Goal: Find specific page/section: Find specific page/section

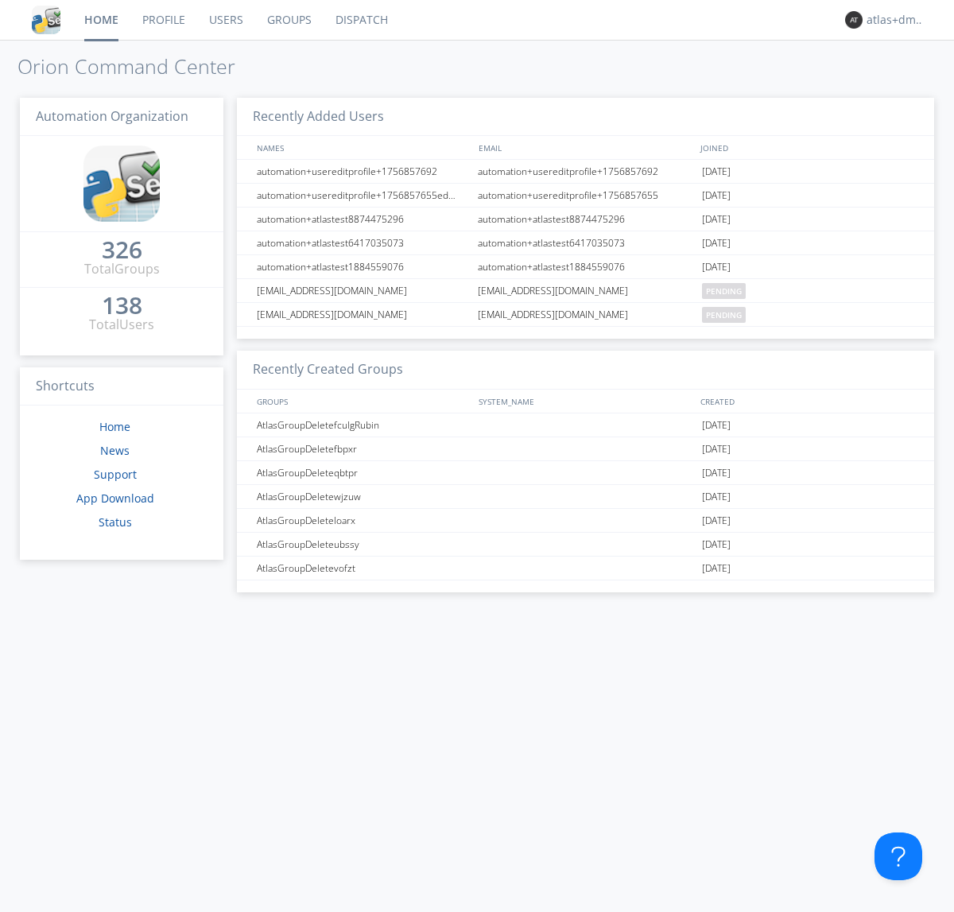
click at [360, 20] on link "Dispatch" at bounding box center [362, 20] width 76 height 40
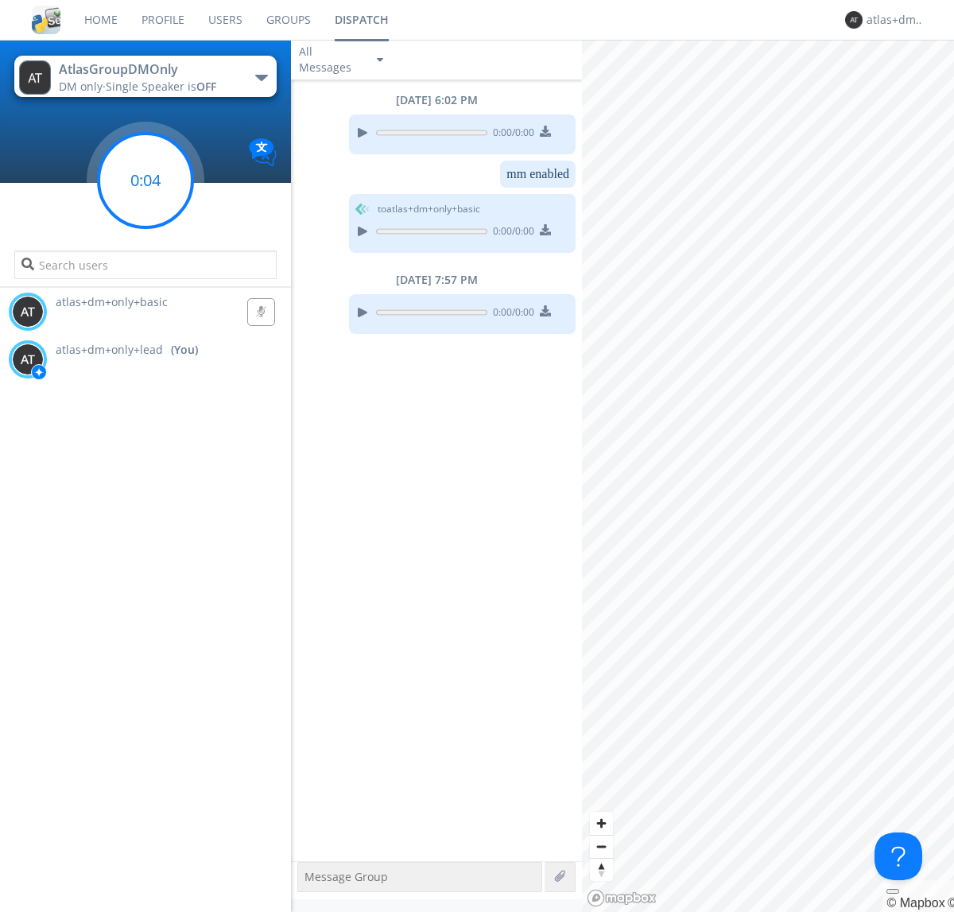
click at [145, 180] on g at bounding box center [146, 181] width 94 height 94
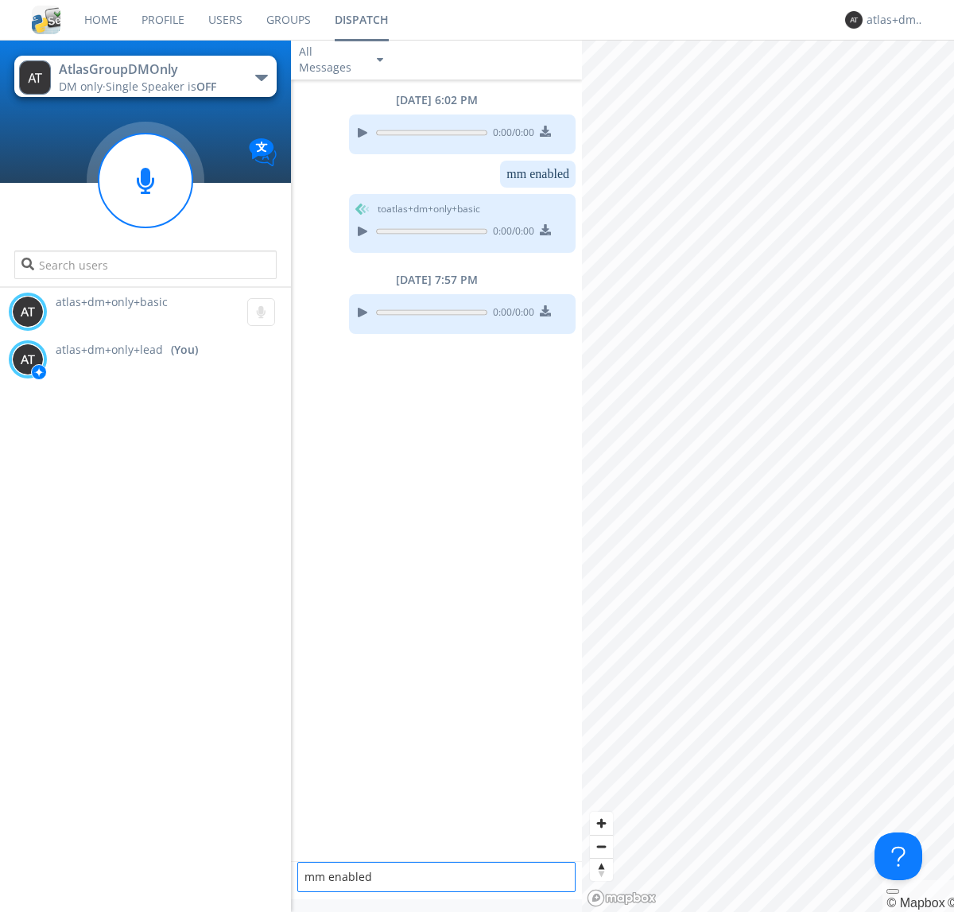
type textarea "mm enabled"
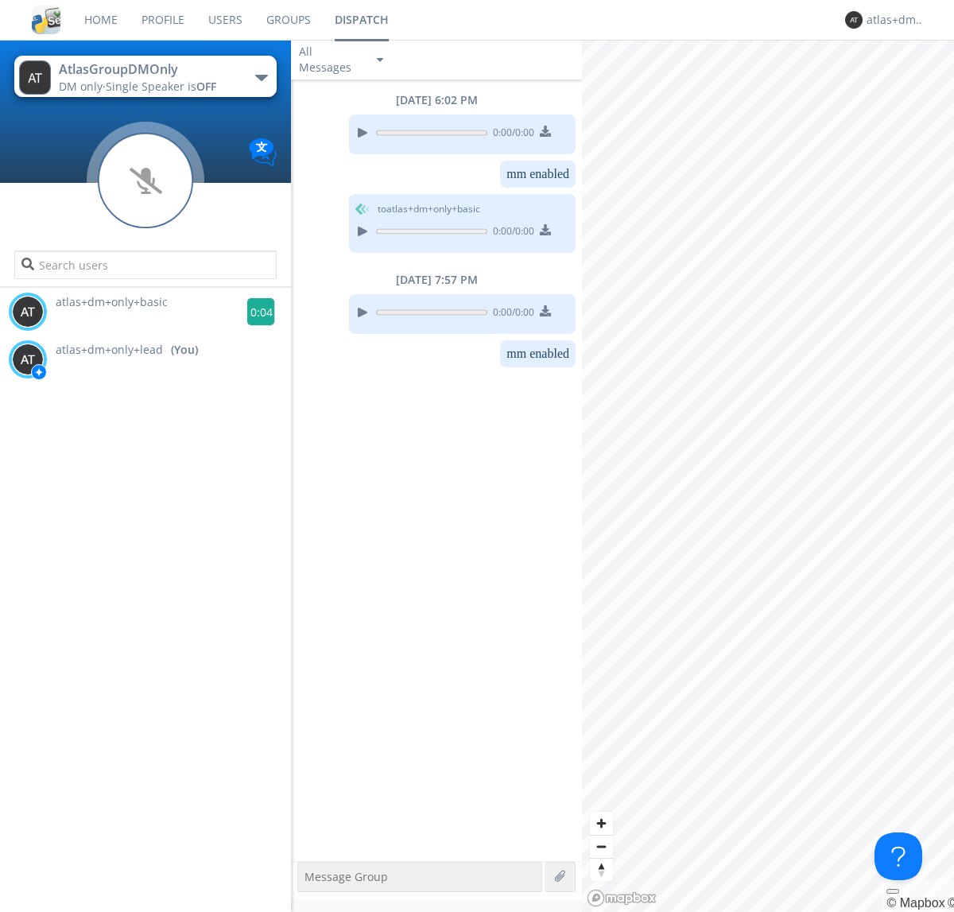
click at [254, 312] on g at bounding box center [261, 312] width 28 height 28
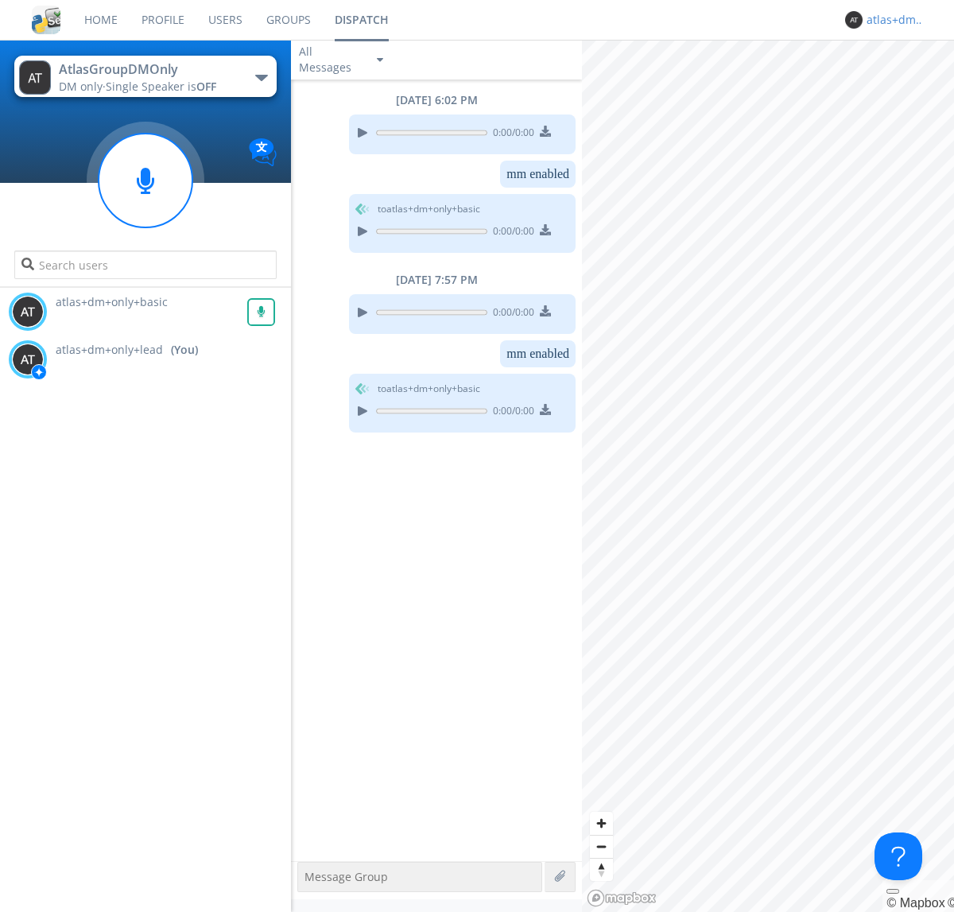
click at [892, 20] on div "atlas+dm+only+lead" at bounding box center [896, 20] width 60 height 16
